Goal: Task Accomplishment & Management: Manage account settings

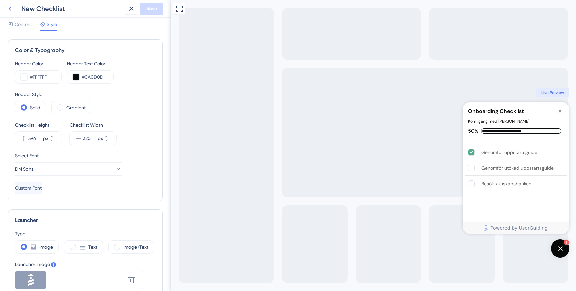
click at [8, 9] on icon at bounding box center [10, 9] width 8 height 8
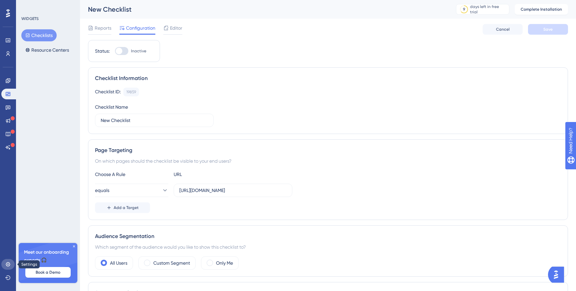
click at [7, 265] on icon at bounding box center [8, 264] width 4 height 4
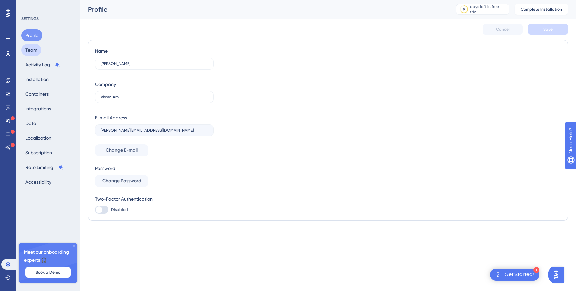
click at [34, 52] on button "Team" at bounding box center [31, 50] width 20 height 12
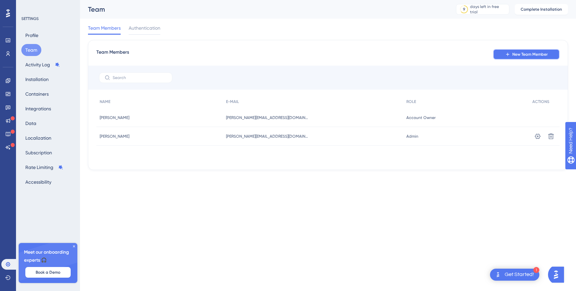
click at [527, 57] on button "New Team Member" at bounding box center [526, 54] width 67 height 11
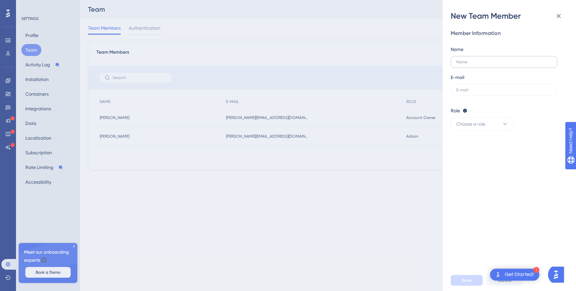
click at [498, 66] on label at bounding box center [504, 62] width 107 height 12
click at [498, 64] on input "text" at bounding box center [504, 62] width 95 height 5
click at [484, 86] on label at bounding box center [504, 90] width 107 height 12
click at [484, 88] on input "text" at bounding box center [504, 90] width 95 height 5
paste input "[PERSON_NAME][EMAIL_ADDRESS][PERSON_NAME][DOMAIN_NAME]"
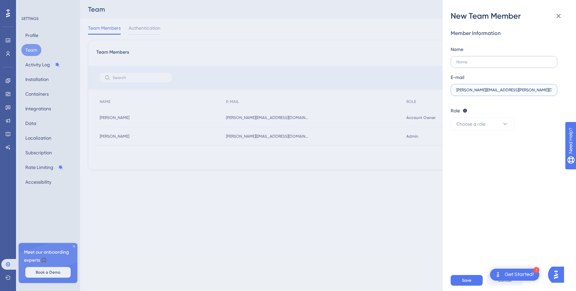
type input "[PERSON_NAME][EMAIL_ADDRESS][PERSON_NAME][DOMAIN_NAME]"
click at [481, 60] on input "text" at bounding box center [504, 62] width 95 height 5
type input "Anton Frid"
click at [494, 121] on button "Choose a role" at bounding box center [482, 123] width 63 height 13
click at [477, 147] on div "Admin Admin" at bounding box center [483, 144] width 44 height 13
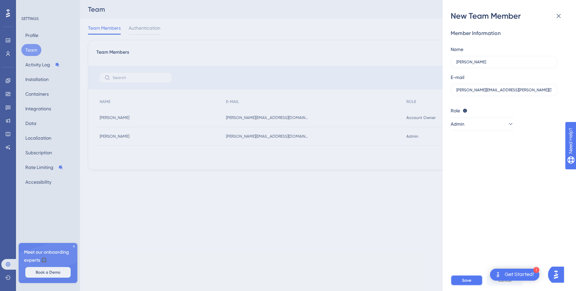
click at [464, 279] on span "Save" at bounding box center [466, 280] width 9 height 5
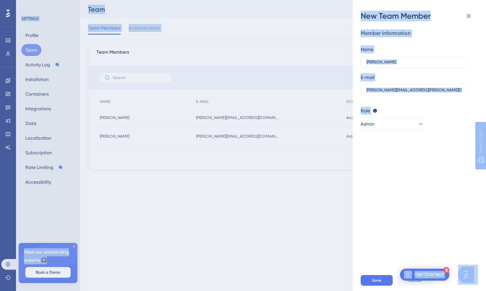
drag, startPoint x: 485, startPoint y: 209, endPoint x: 556, endPoint y: 202, distance: 71.1
click at [486, 0] on html "1 Get Started! Performance Users Engagement Widgets Feedback Product Updates Kn…" at bounding box center [243, 0] width 486 height 0
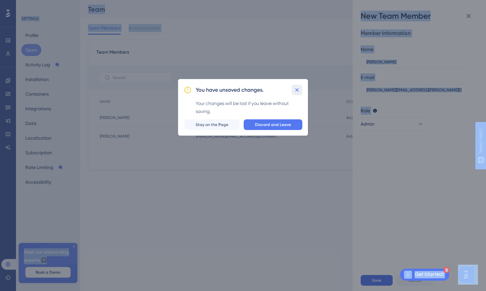
click at [297, 89] on icon at bounding box center [297, 90] width 7 height 7
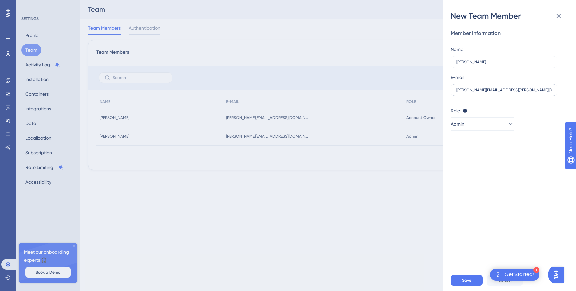
click at [512, 86] on label "[PERSON_NAME][EMAIL_ADDRESS][PERSON_NAME][DOMAIN_NAME]" at bounding box center [504, 90] width 107 height 12
click at [512, 88] on input "[PERSON_NAME][EMAIL_ADDRESS][PERSON_NAME][DOMAIN_NAME]" at bounding box center [504, 90] width 95 height 5
click at [467, 280] on span "Save" at bounding box center [466, 280] width 9 height 5
click at [489, 123] on button "Admin" at bounding box center [482, 123] width 63 height 13
click at [478, 143] on div "Admin Admin" at bounding box center [483, 144] width 44 height 13
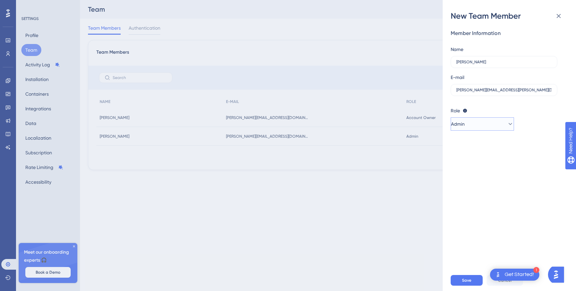
click at [482, 127] on button "Admin" at bounding box center [482, 123] width 63 height 13
click at [475, 157] on span "Publisher" at bounding box center [470, 158] width 19 height 8
click at [467, 279] on span "Save" at bounding box center [466, 280] width 9 height 5
click at [484, 122] on button "Publisher" at bounding box center [482, 123] width 63 height 13
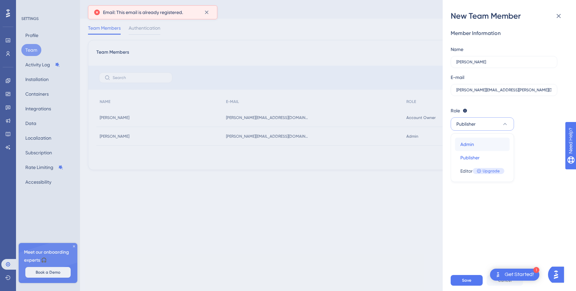
click at [478, 149] on div "Admin Admin" at bounding box center [483, 144] width 44 height 13
click at [461, 280] on button "Save" at bounding box center [467, 280] width 32 height 11
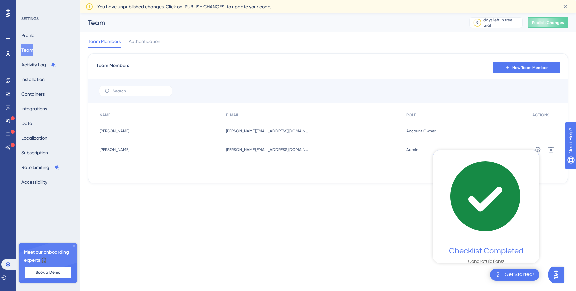
click at [517, 275] on div "Get Started!" at bounding box center [519, 274] width 29 height 7
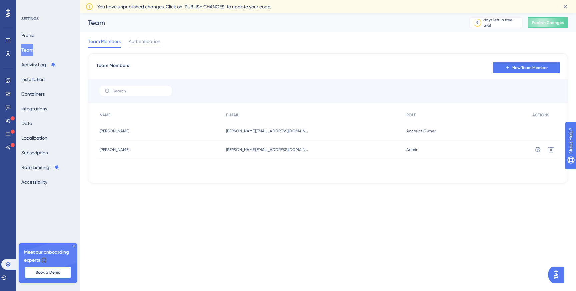
click at [512, 0] on html "Performance Users Engagement Widgets Feedback Product Updates Knowledge Base AI…" at bounding box center [288, 0] width 576 height 0
click at [519, 69] on span "New Team Member" at bounding box center [530, 67] width 35 height 5
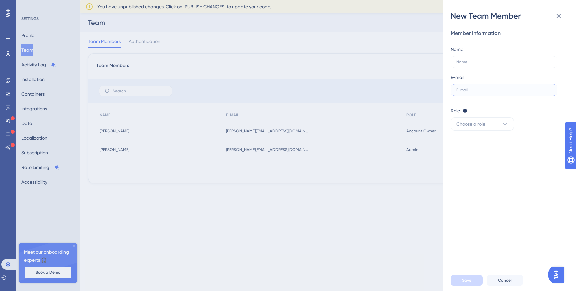
click at [486, 91] on input "text" at bounding box center [504, 90] width 95 height 5
paste input "[PERSON_NAME][EMAIL_ADDRESS][PERSON_NAME][DOMAIN_NAME]"
type input "[PERSON_NAME][EMAIL_ADDRESS][PERSON_NAME][DOMAIN_NAME]"
click at [478, 68] on div "Member Information Name E-mail [PERSON_NAME][EMAIL_ADDRESS][PERSON_NAME][DOMAIN…" at bounding box center [507, 62] width 112 height 67
click at [480, 65] on label at bounding box center [504, 62] width 107 height 12
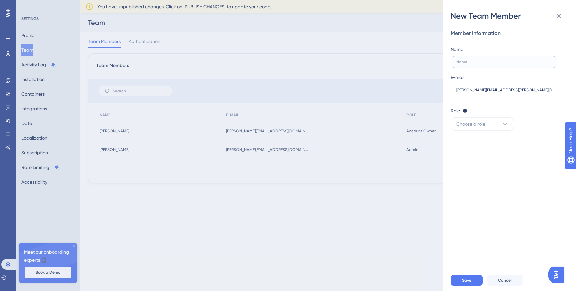
click at [480, 64] on input "text" at bounding box center [504, 62] width 95 height 5
type input "[PERSON_NAME]"
click at [488, 126] on button "Choose a role" at bounding box center [482, 123] width 63 height 13
click at [482, 142] on div "Admin Admin" at bounding box center [483, 144] width 44 height 13
click at [468, 276] on button "Save" at bounding box center [467, 280] width 32 height 11
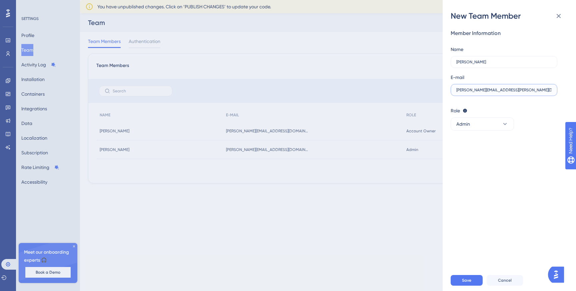
click at [485, 91] on input "[PERSON_NAME][EMAIL_ADDRESS][PERSON_NAME][DOMAIN_NAME]" at bounding box center [504, 90] width 95 height 5
click at [501, 91] on input "[PERSON_NAME][EMAIL_ADDRESS][PERSON_NAME][DOMAIN_NAME]" at bounding box center [504, 90] width 95 height 5
type input "[PERSON_NAME][EMAIL_ADDRESS][PERSON_NAME][DOMAIN_NAME]"
click at [522, 148] on div "Member Information Name [PERSON_NAME] E-mail [PERSON_NAME][EMAIL_ADDRESS][PERSO…" at bounding box center [512, 145] width 123 height 248
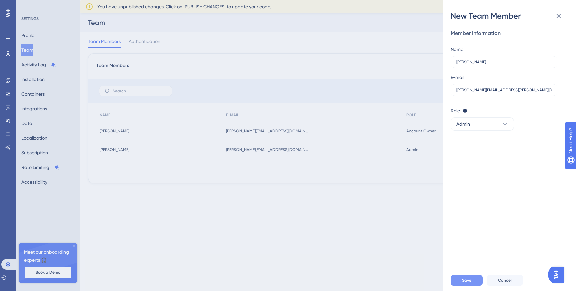
click at [470, 281] on span "Save" at bounding box center [466, 280] width 9 height 5
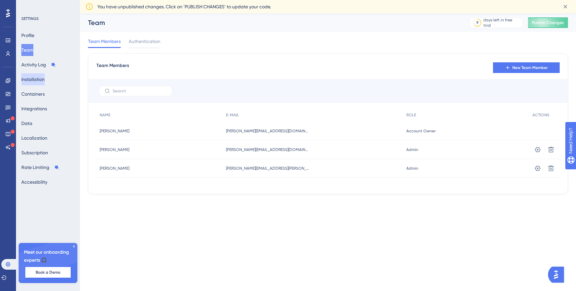
click at [44, 82] on button "Installation" at bounding box center [32, 79] width 23 height 12
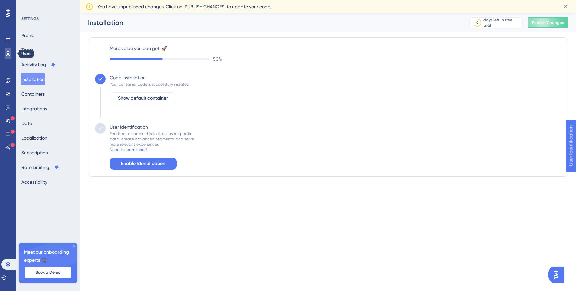
click at [7, 52] on icon at bounding box center [7, 53] width 5 height 5
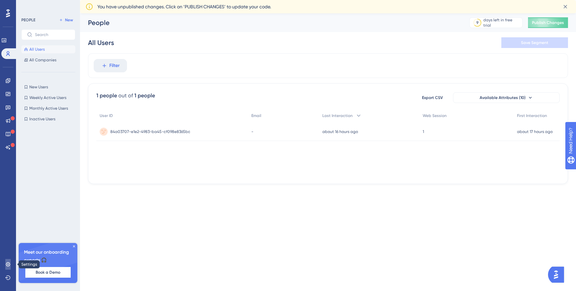
click at [5, 261] on link at bounding box center [7, 264] width 5 height 11
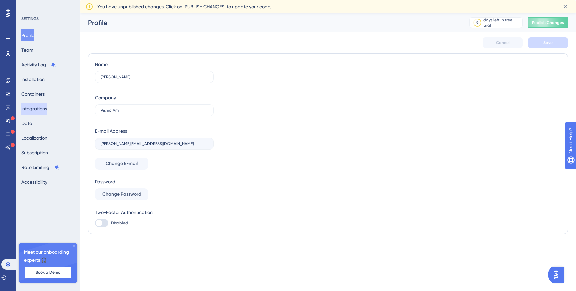
click at [40, 109] on button "Integrations" at bounding box center [34, 109] width 26 height 12
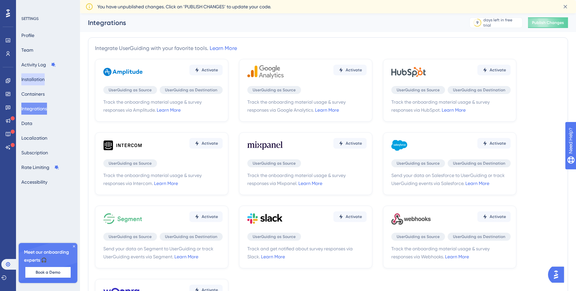
click at [40, 80] on button "Installation" at bounding box center [32, 79] width 23 height 12
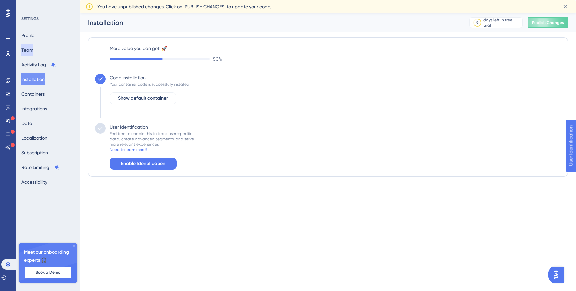
click at [33, 45] on button "Team" at bounding box center [27, 50] width 12 height 12
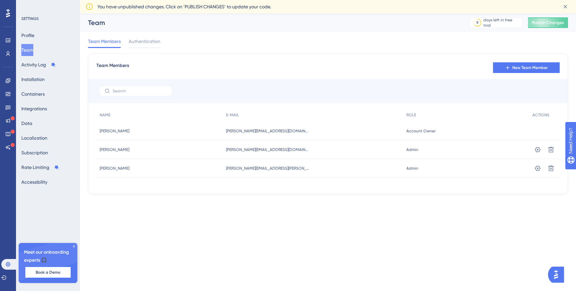
click at [152, 31] on div "Team 9 days left in free trial Click to see upgrade options Publish Changes" at bounding box center [328, 22] width 496 height 19
click at [546, 25] on span "Publish Changes" at bounding box center [548, 22] width 32 height 5
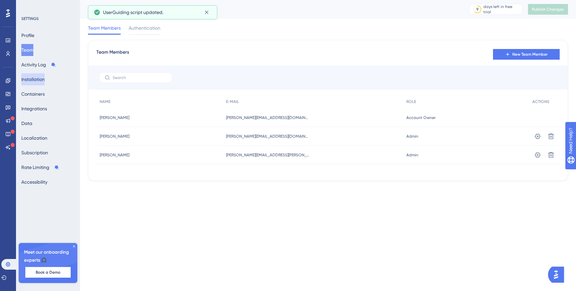
click at [44, 81] on button "Installation" at bounding box center [32, 79] width 23 height 12
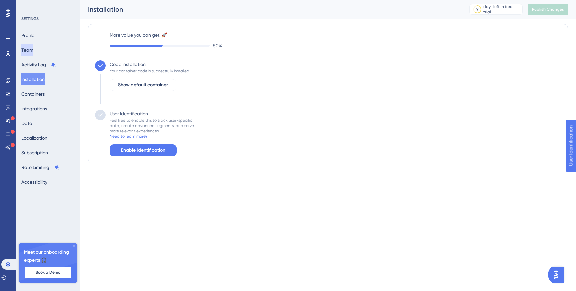
click at [33, 52] on button "Team" at bounding box center [27, 50] width 12 height 12
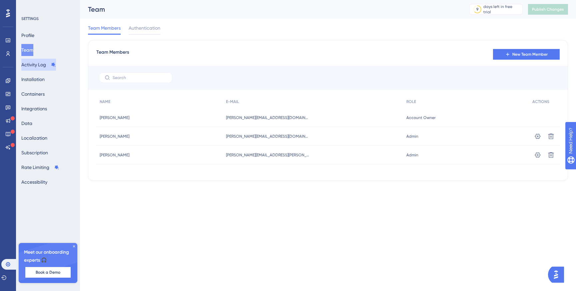
click at [34, 63] on button "Activity Log" at bounding box center [38, 65] width 35 height 12
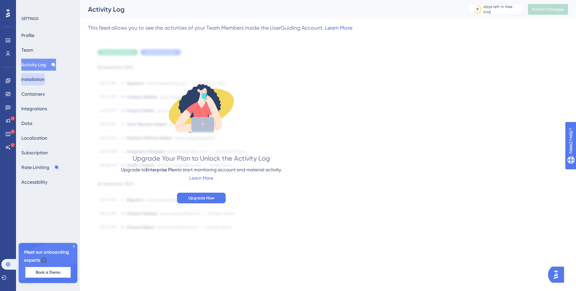
click at [37, 77] on button "Installation" at bounding box center [32, 79] width 23 height 12
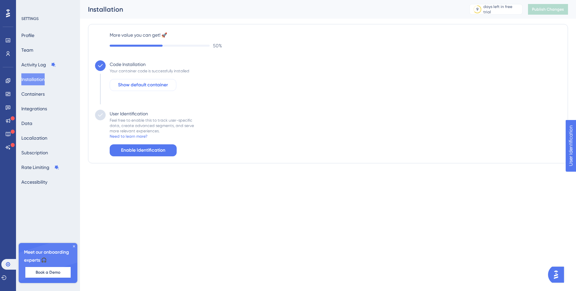
click at [145, 83] on span "Show default container" at bounding box center [143, 85] width 50 height 8
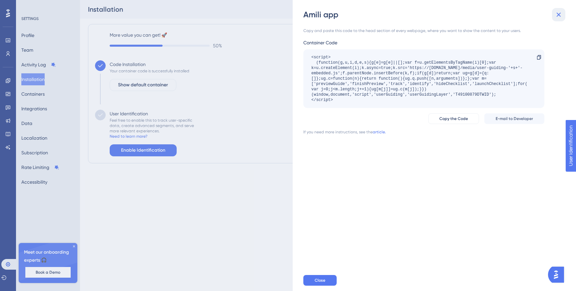
click at [559, 14] on icon at bounding box center [559, 15] width 4 height 4
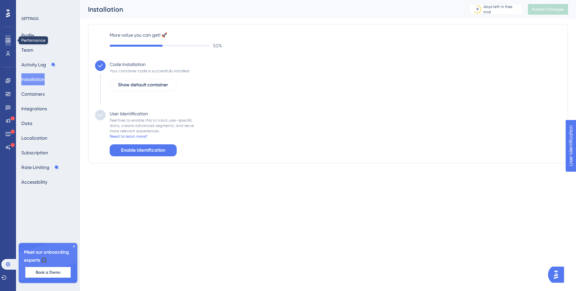
click at [8, 37] on link at bounding box center [7, 40] width 5 height 11
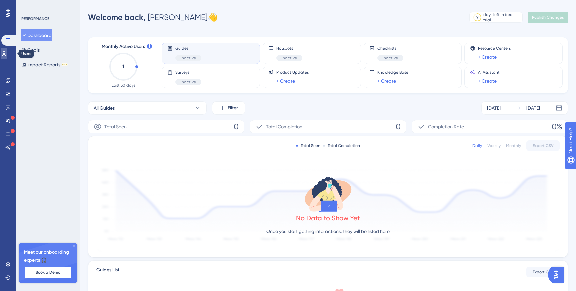
click at [7, 51] on icon at bounding box center [3, 53] width 5 height 5
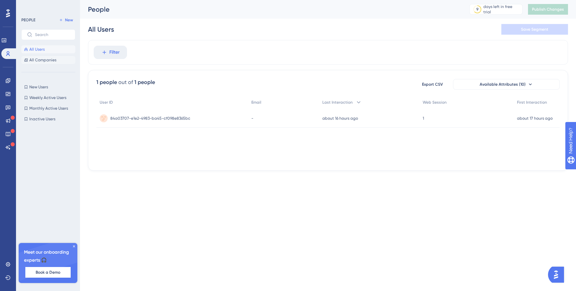
click at [37, 61] on span "All Companies" at bounding box center [42, 59] width 27 height 5
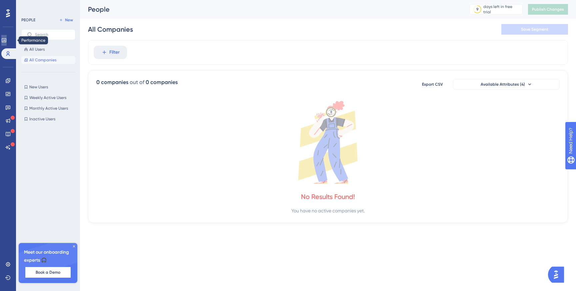
click at [7, 43] on link at bounding box center [3, 40] width 5 height 11
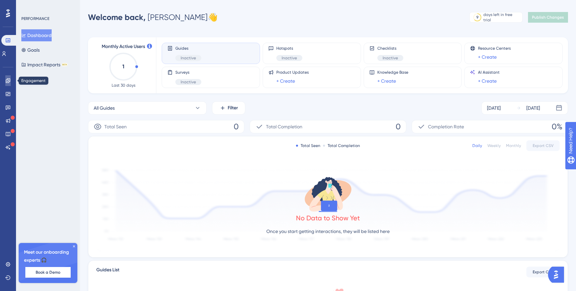
click at [8, 85] on link at bounding box center [7, 80] width 5 height 11
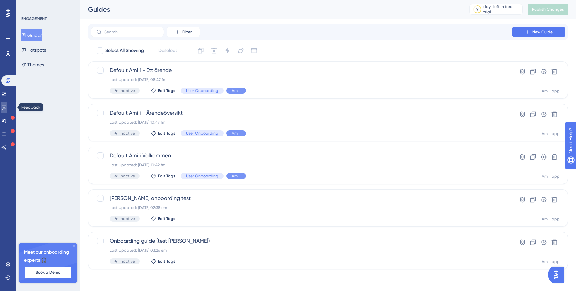
click at [7, 105] on icon at bounding box center [3, 107] width 5 height 5
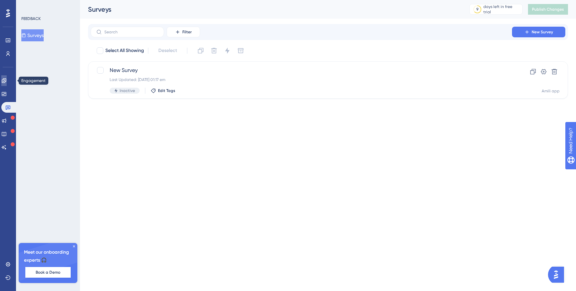
click at [7, 84] on link at bounding box center [3, 80] width 5 height 11
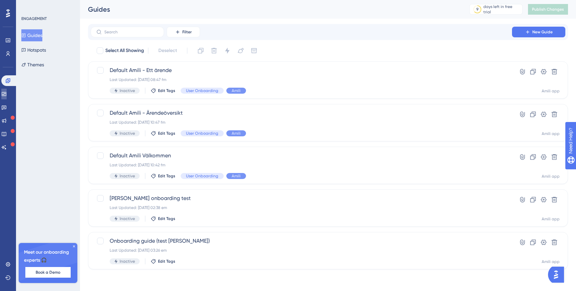
click at [7, 91] on link at bounding box center [3, 94] width 5 height 11
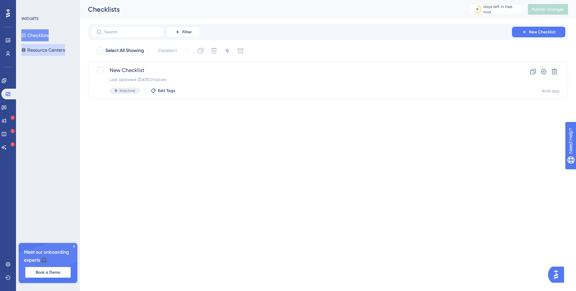
click at [44, 53] on button "Resource Centers" at bounding box center [43, 50] width 44 height 12
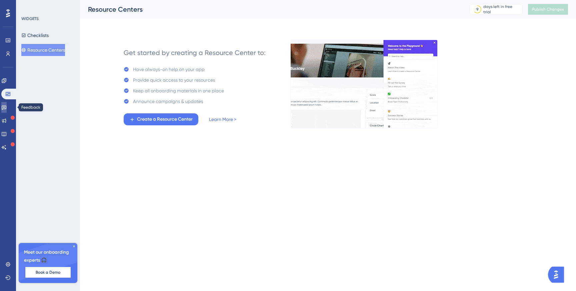
click at [6, 104] on link at bounding box center [3, 107] width 5 height 11
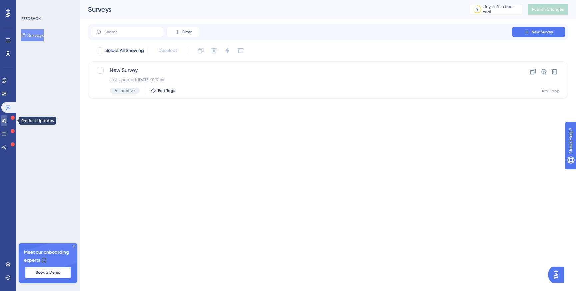
click at [6, 120] on icon at bounding box center [4, 121] width 4 height 4
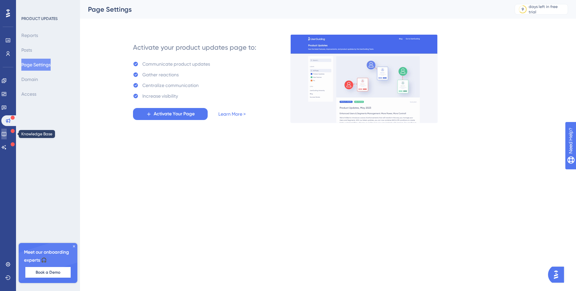
click at [7, 134] on icon at bounding box center [3, 133] width 5 height 5
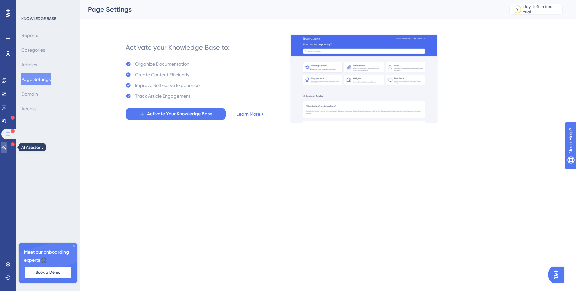
click at [7, 145] on icon at bounding box center [3, 147] width 5 height 5
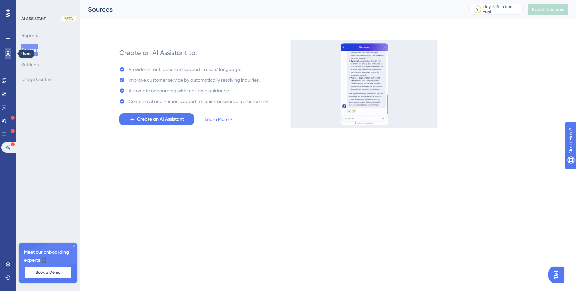
click at [9, 54] on icon at bounding box center [8, 53] width 4 height 5
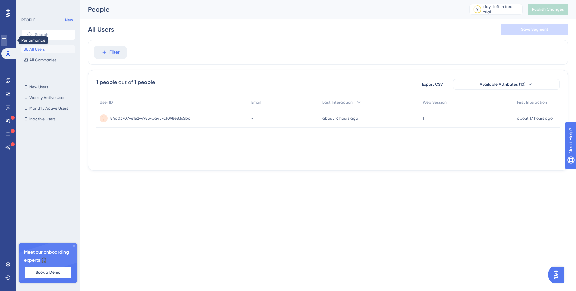
click at [7, 43] on link at bounding box center [3, 40] width 5 height 11
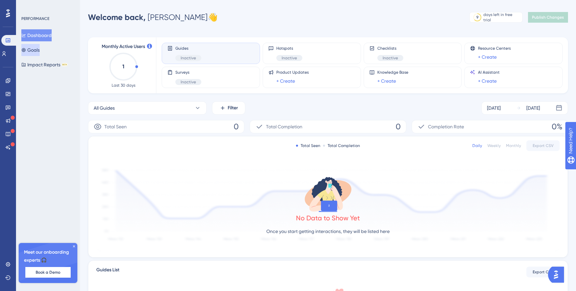
click at [40, 53] on button "Goals" at bounding box center [30, 50] width 18 height 12
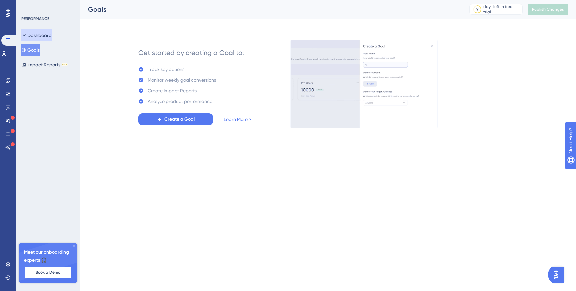
click at [38, 36] on button "Dashboard" at bounding box center [36, 35] width 30 height 12
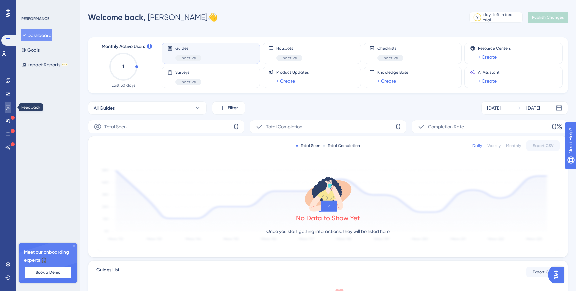
click at [6, 109] on icon at bounding box center [8, 108] width 5 height 4
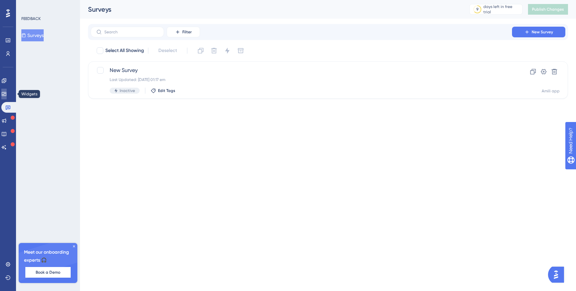
click at [7, 97] on link at bounding box center [3, 94] width 5 height 11
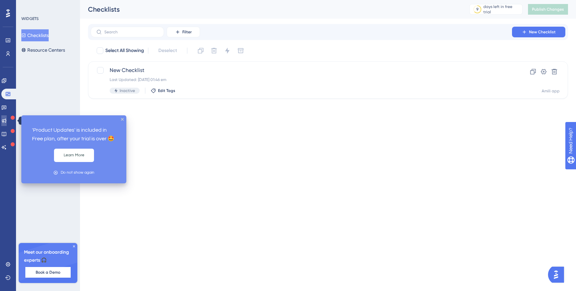
click at [7, 125] on link at bounding box center [3, 120] width 5 height 11
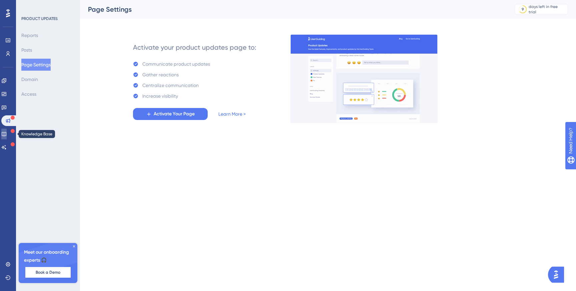
click at [7, 134] on icon at bounding box center [3, 133] width 5 height 5
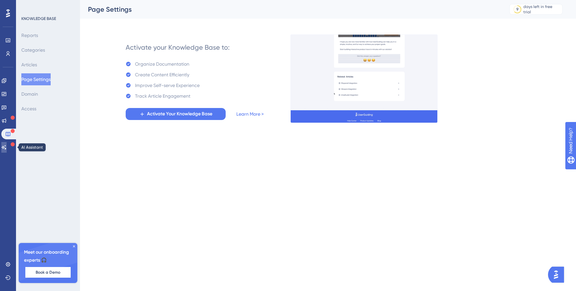
click at [7, 145] on icon at bounding box center [3, 147] width 5 height 5
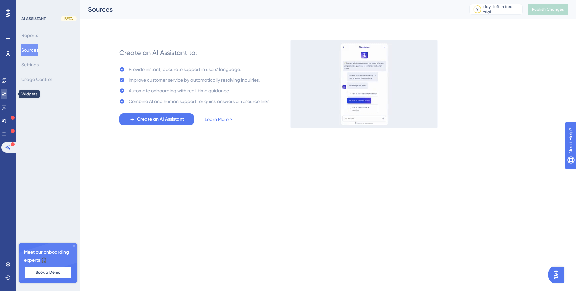
click at [7, 91] on link at bounding box center [3, 94] width 5 height 11
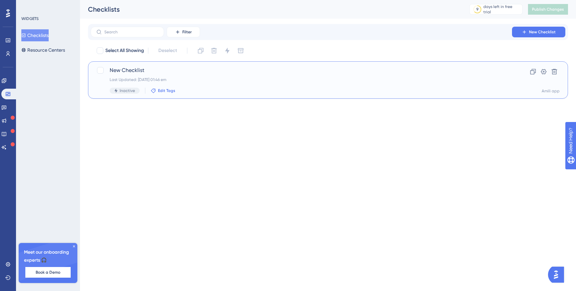
click at [164, 92] on span "Edit Tags" at bounding box center [166, 90] width 17 height 5
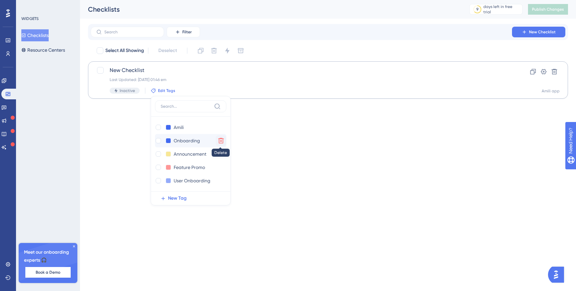
click at [218, 140] on icon at bounding box center [221, 140] width 7 height 7
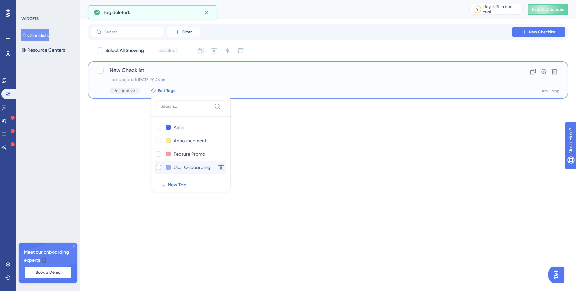
click at [160, 166] on div at bounding box center [158, 167] width 5 height 5
checkbox input "true"
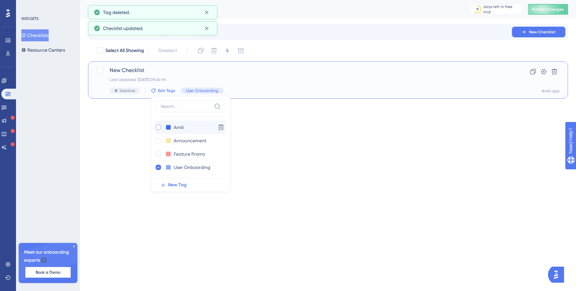
click at [159, 127] on div at bounding box center [158, 127] width 5 height 5
checkbox input "true"
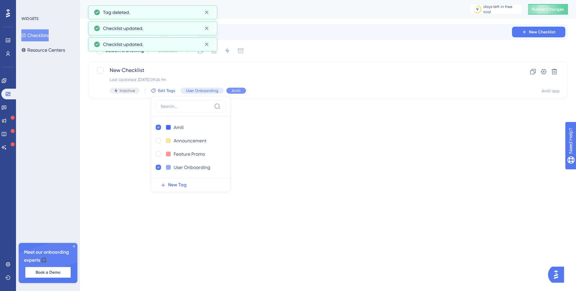
click at [299, 0] on html "Performance Users Engagement Widgets Feedback Product Updates Knowledge Base AI…" at bounding box center [288, 0] width 576 height 0
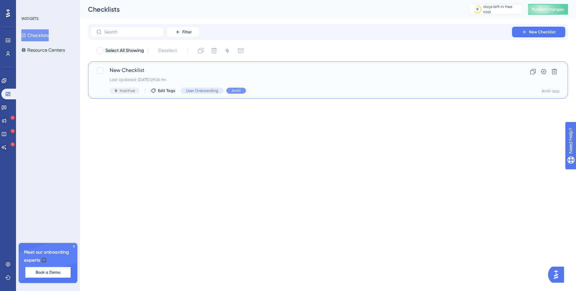
click at [134, 69] on span "New Checklist" at bounding box center [301, 70] width 383 height 8
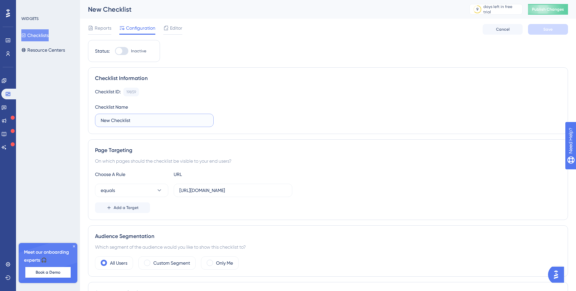
click at [123, 121] on input "New Checklist" at bounding box center [154, 120] width 107 height 7
type input "Default Amili onboarding"
click at [538, 27] on button "Save" at bounding box center [548, 29] width 40 height 11
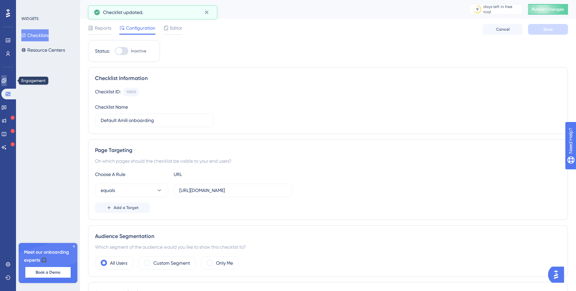
click at [7, 85] on link at bounding box center [3, 80] width 5 height 11
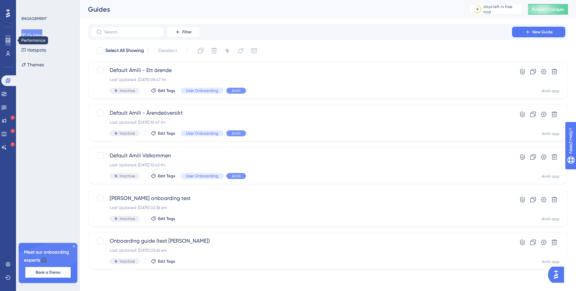
click at [8, 42] on icon at bounding box center [8, 40] width 4 height 4
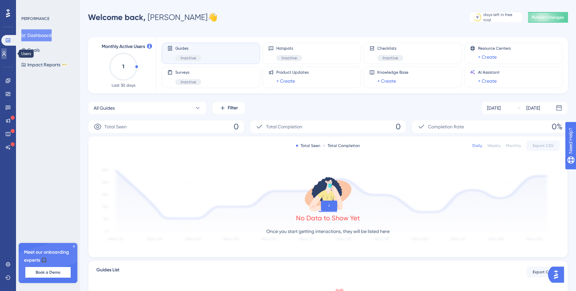
click at [5, 51] on icon at bounding box center [3, 53] width 5 height 5
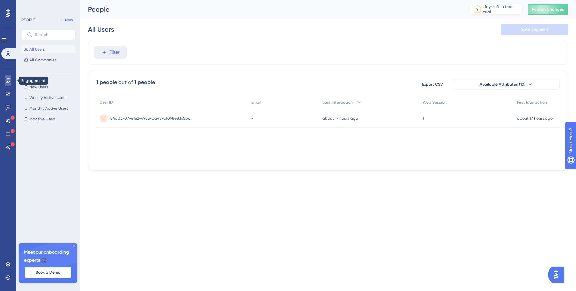
click at [7, 75] on link at bounding box center [7, 80] width 5 height 11
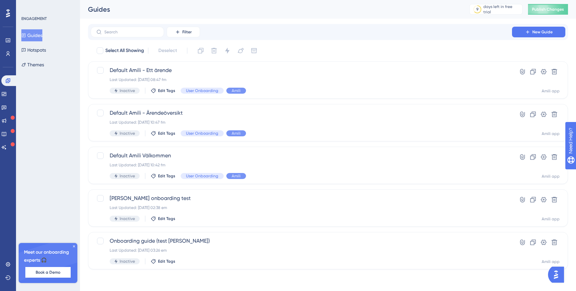
click at [74, 247] on icon at bounding box center [74, 246] width 2 height 2
click at [7, 58] on link at bounding box center [7, 53] width 5 height 11
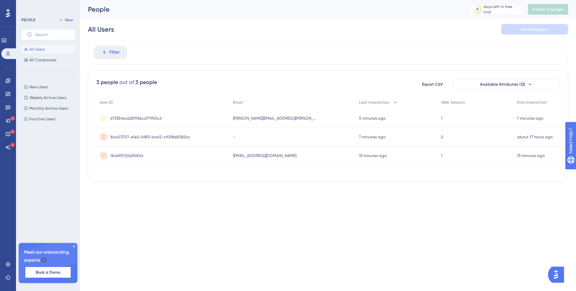
click at [41, 50] on span "All Users" at bounding box center [36, 49] width 15 height 5
click at [41, 58] on span "All Companies" at bounding box center [42, 59] width 27 height 5
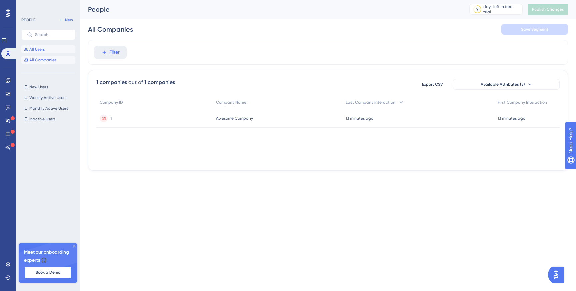
click at [40, 50] on span "All Users" at bounding box center [36, 49] width 15 height 5
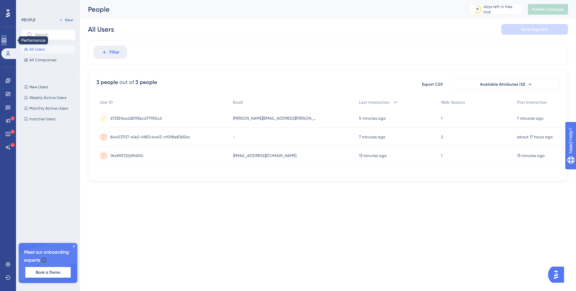
click at [7, 43] on link at bounding box center [3, 40] width 5 height 11
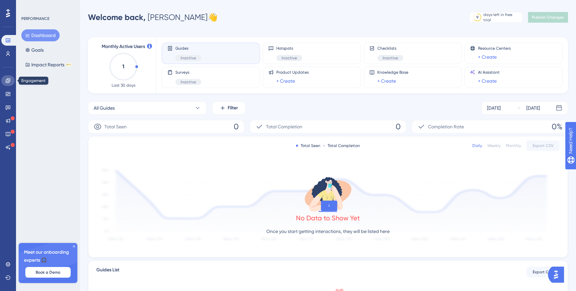
click at [9, 83] on link at bounding box center [7, 80] width 13 height 11
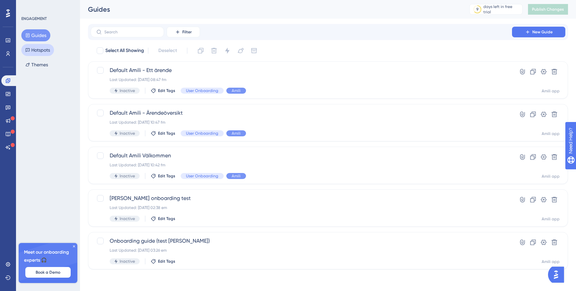
click at [43, 50] on button "Hotspots" at bounding box center [37, 50] width 33 height 12
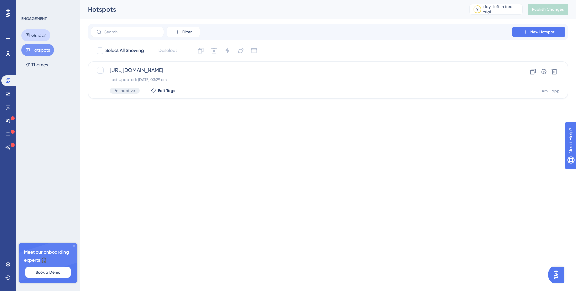
click at [38, 33] on button "Guides" at bounding box center [35, 35] width 29 height 12
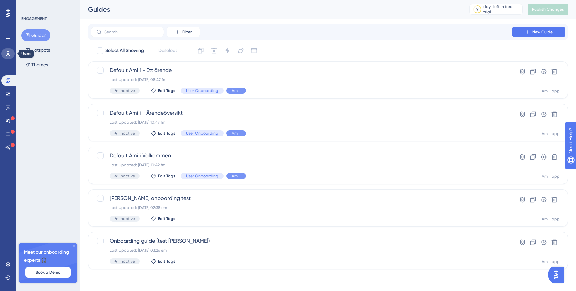
click at [11, 53] on link at bounding box center [7, 53] width 13 height 11
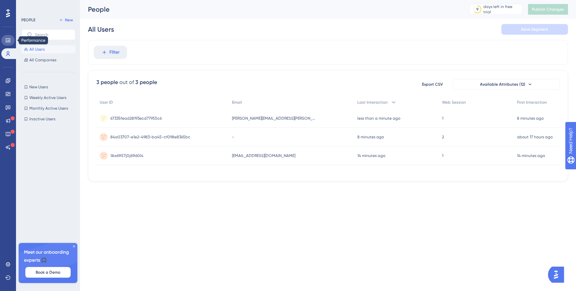
click at [9, 39] on icon at bounding box center [7, 40] width 5 height 5
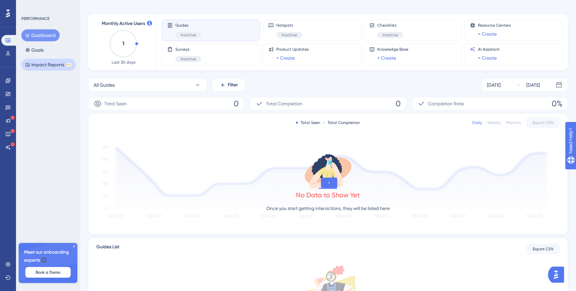
scroll to position [2, 0]
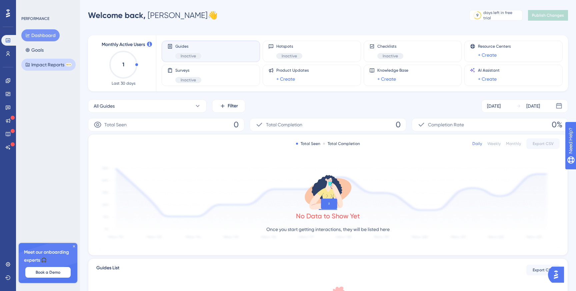
click at [43, 65] on button "Impact Reports BETA" at bounding box center [48, 65] width 54 height 12
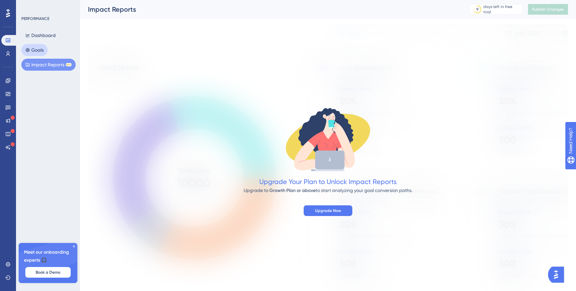
click at [31, 49] on button "Goals" at bounding box center [34, 50] width 26 height 12
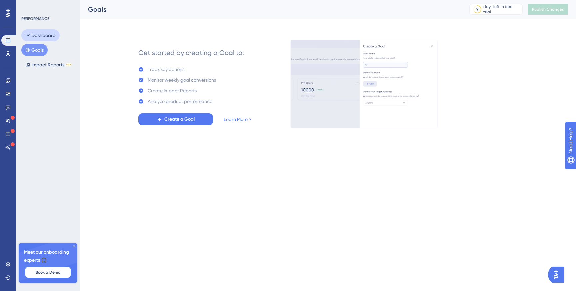
click at [41, 34] on button "Dashboard" at bounding box center [40, 35] width 38 height 12
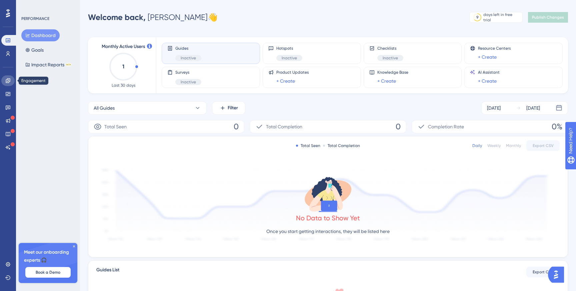
click at [5, 80] on icon at bounding box center [7, 80] width 5 height 5
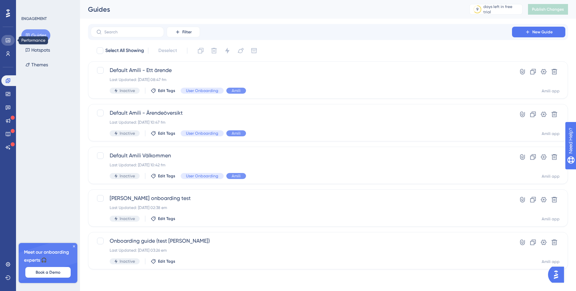
click at [7, 41] on icon at bounding box center [8, 40] width 4 height 4
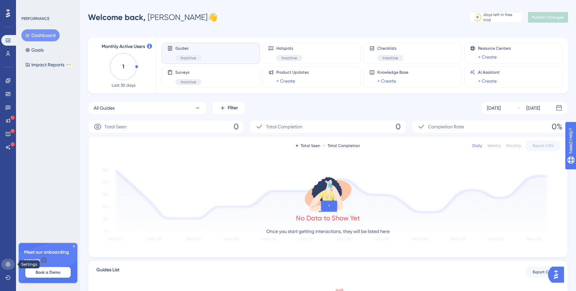
click at [11, 263] on link at bounding box center [7, 264] width 13 height 11
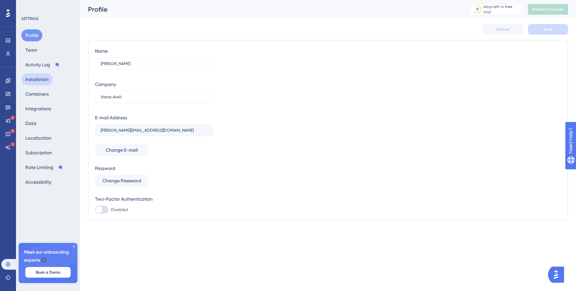
click at [40, 81] on button "Installation" at bounding box center [36, 79] width 31 height 12
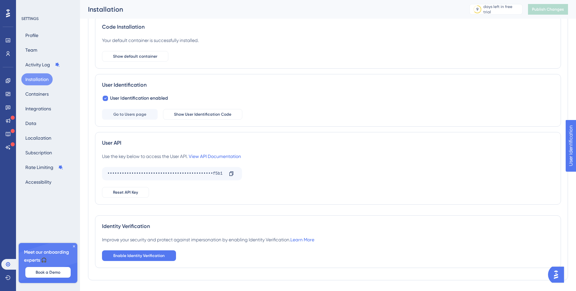
scroll to position [60, 0]
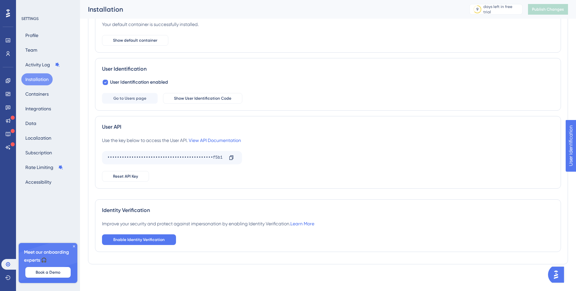
click at [136, 210] on div "Identity Verification" at bounding box center [328, 210] width 452 height 8
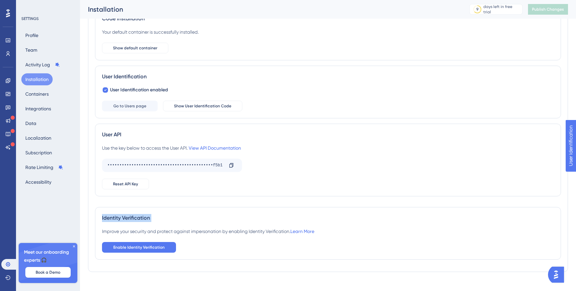
scroll to position [0, 0]
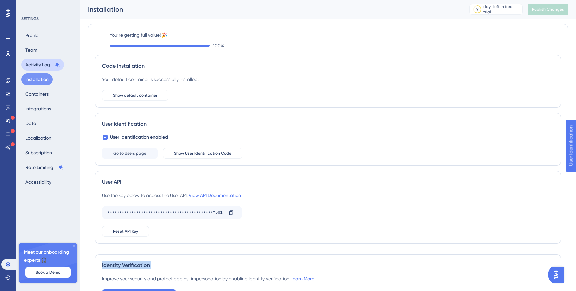
click at [33, 61] on button "Activity Log" at bounding box center [42, 65] width 43 height 12
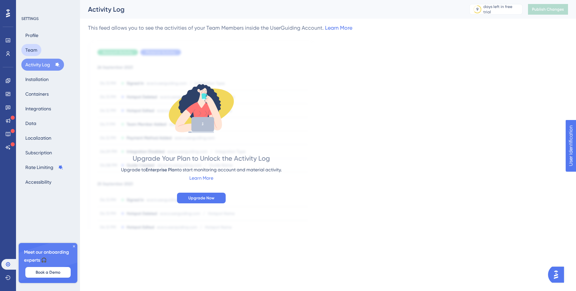
click at [33, 49] on button "Team" at bounding box center [31, 50] width 20 height 12
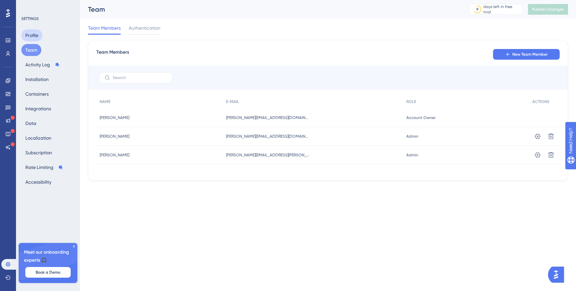
click at [35, 39] on button "Profile" at bounding box center [31, 35] width 21 height 12
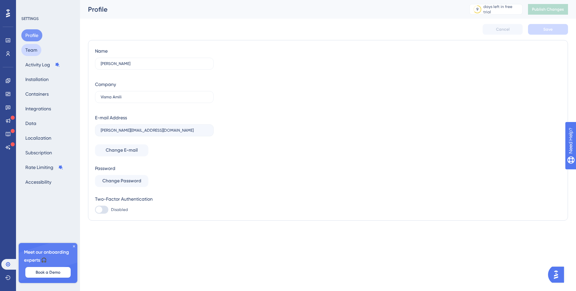
click at [32, 51] on button "Team" at bounding box center [31, 50] width 20 height 12
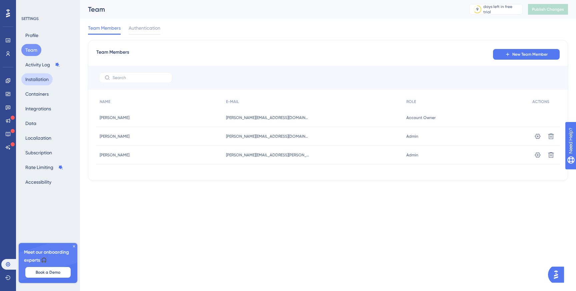
click at [35, 79] on button "Installation" at bounding box center [36, 79] width 31 height 12
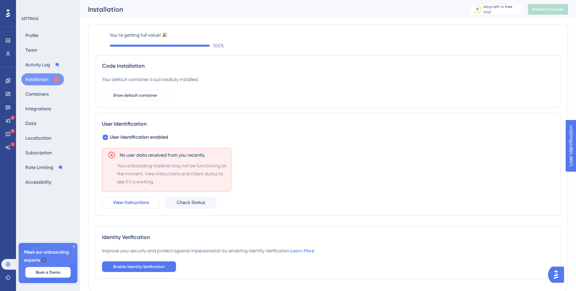
click at [147, 204] on span "View Instructions" at bounding box center [131, 203] width 36 height 8
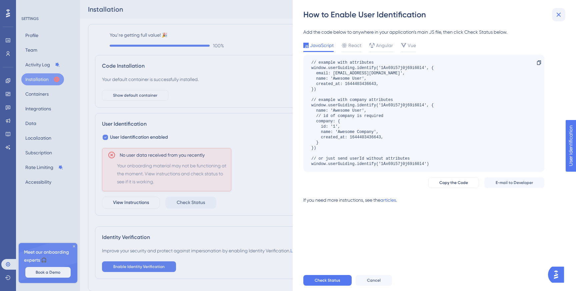
click at [556, 12] on icon at bounding box center [559, 15] width 8 height 8
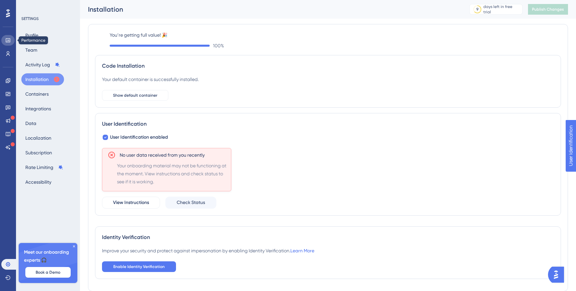
click at [7, 42] on icon at bounding box center [8, 40] width 4 height 4
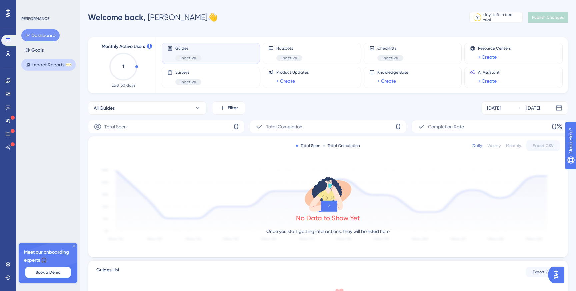
click at [44, 64] on button "Impact Reports BETA" at bounding box center [48, 65] width 54 height 12
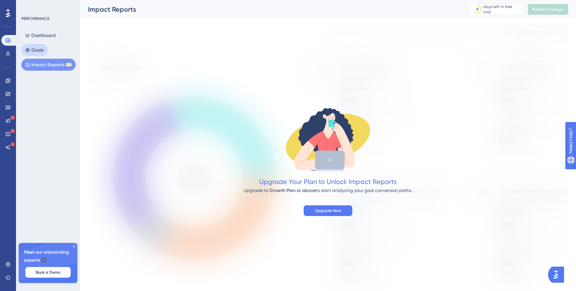
click at [43, 54] on button "Goals" at bounding box center [34, 50] width 26 height 12
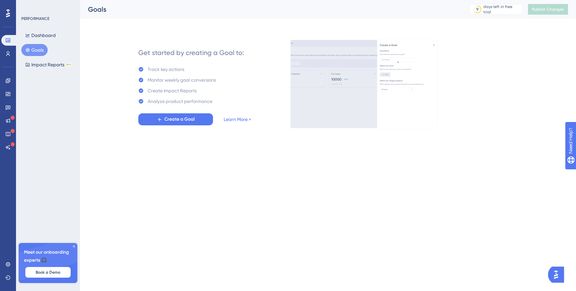
click at [50, 42] on div "Dashboard Goals Impact Reports BETA" at bounding box center [48, 49] width 54 height 41
click at [50, 36] on button "Dashboard" at bounding box center [40, 35] width 38 height 12
